Goal: Information Seeking & Learning: Learn about a topic

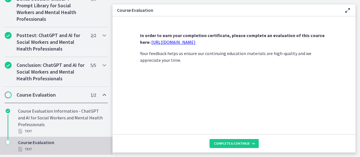
scroll to position [328, 0]
click at [35, 144] on div "Course Evaluation Text" at bounding box center [62, 145] width 88 height 13
click at [250, 141] on icon at bounding box center [253, 143] width 6 height 4
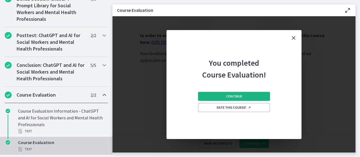
click at [239, 98] on span "Continue" at bounding box center [234, 96] width 16 height 4
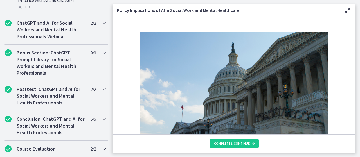
click at [56, 147] on h2 "Course Evaluation" at bounding box center [51, 149] width 69 height 7
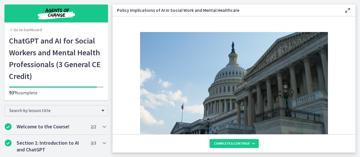
click at [27, 30] on link "Go to Dashboard" at bounding box center [25, 30] width 33 height 6
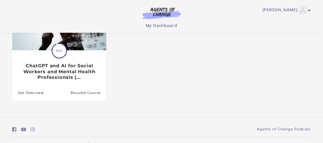
scroll to position [87, 0]
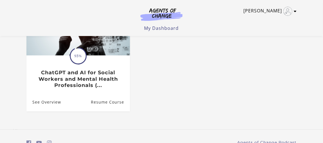
click at [295, 11] on icon "Toggle menu" at bounding box center [294, 11] width 3 height 4
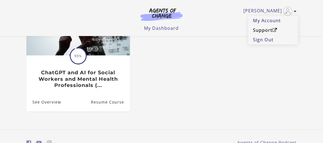
click at [266, 31] on link "Support" at bounding box center [272, 30] width 49 height 10
click at [276, 20] on link "My Account" at bounding box center [272, 21] width 49 height 10
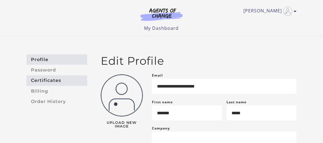
click at [40, 82] on link "Certificates" at bounding box center [56, 80] width 61 height 10
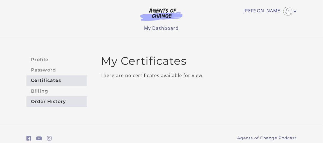
click at [43, 100] on link "Order History" at bounding box center [56, 101] width 61 height 10
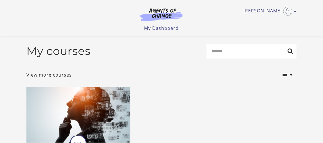
click at [163, 11] on img at bounding box center [161, 14] width 54 height 13
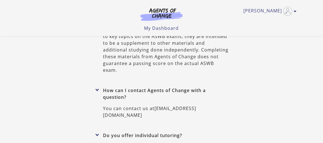
scroll to position [2653, 0]
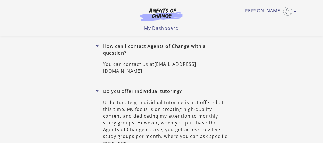
drag, startPoint x: 71, startPoint y: 71, endPoint x: 150, endPoint y: 70, distance: 79.3
copy link "contact@topsocialworktestprep.com"
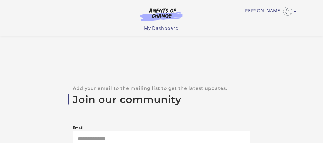
scroll to position [0, 0]
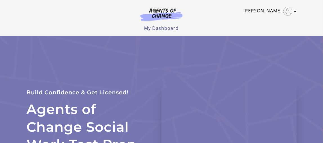
click at [273, 9] on link "[PERSON_NAME]" at bounding box center [268, 11] width 50 height 9
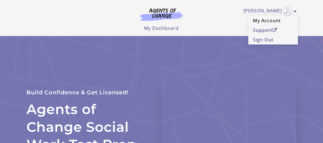
click at [271, 22] on link "My Account" at bounding box center [272, 21] width 49 height 10
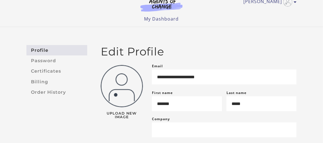
scroll to position [3, 0]
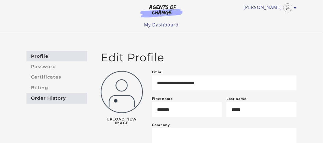
click at [46, 99] on link "Order History" at bounding box center [56, 98] width 61 height 10
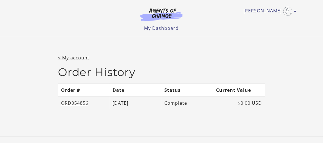
click at [81, 102] on link "ORD054856" at bounding box center [74, 103] width 27 height 6
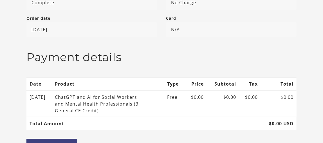
scroll to position [135, 0]
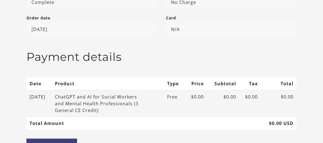
drag, startPoint x: 65, startPoint y: 95, endPoint x: 109, endPoint y: 108, distance: 45.8
click at [109, 108] on td "ChatGPT and AI for Social Workers and Mental Health Professionals (3 General CE…" at bounding box center [108, 103] width 112 height 26
copy div "ChatGPT and AI for Social Workers and Mental Health Professionals (3 General CE…"
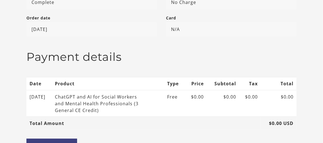
click at [154, 117] on td "Total Amount" at bounding box center [143, 123] width 234 height 13
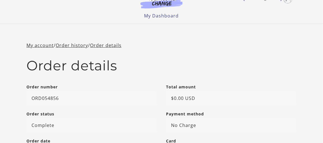
scroll to position [9, 0]
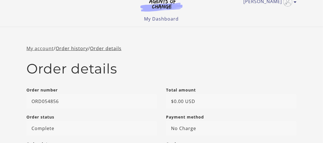
click at [43, 48] on link "My account" at bounding box center [39, 48] width 27 height 6
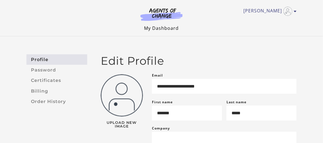
click at [170, 30] on link "My Dashboard" at bounding box center [161, 28] width 35 height 6
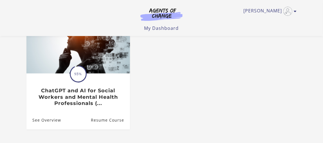
scroll to position [69, 0]
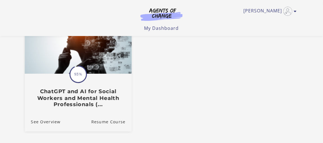
click at [77, 75] on span "93%" at bounding box center [78, 74] width 16 height 16
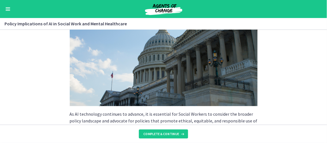
scroll to position [82, 0]
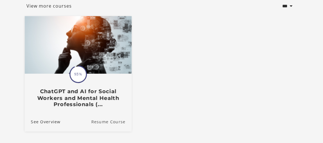
click at [120, 125] on link "Resume Course" at bounding box center [111, 121] width 40 height 19
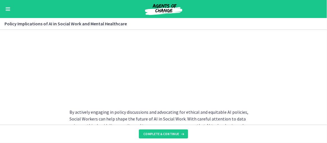
scroll to position [570, 0]
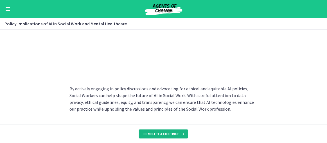
click at [159, 134] on span "Complete & continue" at bounding box center [161, 134] width 36 height 4
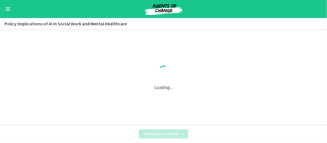
scroll to position [0, 0]
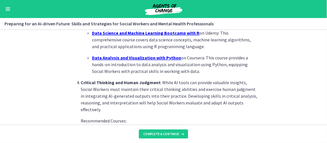
scroll to position [471, 0]
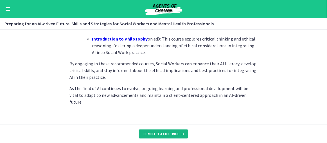
click at [160, 134] on span "Complete & continue" at bounding box center [161, 134] width 36 height 4
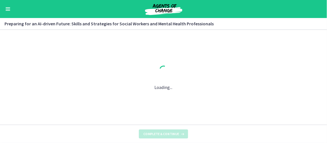
scroll to position [0, 0]
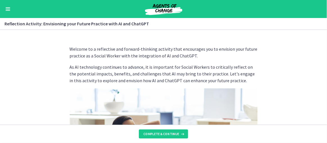
click at [7, 11] on button "Enable menu" at bounding box center [7, 9] width 7 height 7
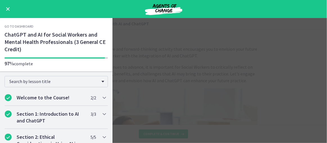
drag, startPoint x: 113, startPoint y: 38, endPoint x: 110, endPoint y: 40, distance: 3.4
click at [110, 40] on div "Go to Dashboard Go to Dashboard ChatGPT and AI for Social Workers and Mental He…" at bounding box center [163, 80] width 327 height 125
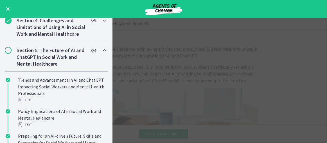
scroll to position [182, 0]
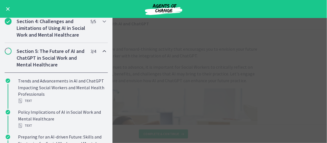
click at [51, 62] on h2 "Section 5: The Future of AI and ChatGPT in Social Work and Mental Healthcare" at bounding box center [51, 58] width 69 height 20
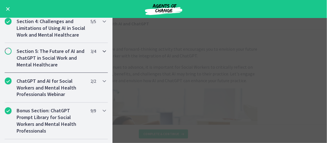
click at [53, 63] on h2 "Section 5: The Future of AI and ChatGPT in Social Work and Mental Healthcare" at bounding box center [51, 58] width 69 height 20
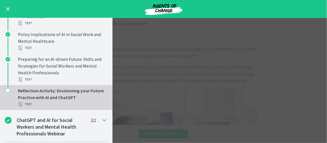
scroll to position [259, 0]
click at [185, 42] on main "Reflection Activity: Envisioning your Future Practice with AI and ChatGPT Enabl…" at bounding box center [163, 80] width 327 height 125
click at [6, 9] on button "Enable menu" at bounding box center [7, 9] width 7 height 7
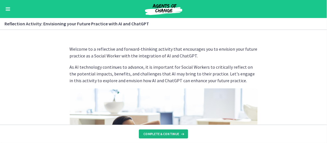
click at [180, 135] on icon at bounding box center [182, 134] width 6 height 4
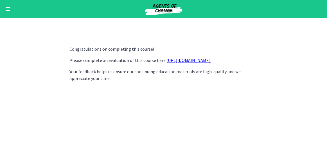
scroll to position [289, 0]
click at [202, 61] on link "https://forms.gle/jm1zbfhChZ2exBv78" at bounding box center [189, 60] width 44 height 6
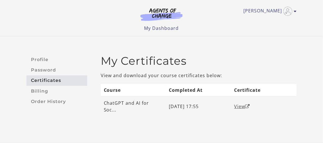
click at [242, 105] on link "View" at bounding box center [242, 106] width 16 height 6
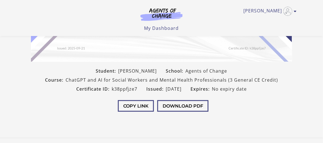
scroll to position [136, 0]
click at [193, 108] on button "Download PDF" at bounding box center [182, 106] width 51 height 12
